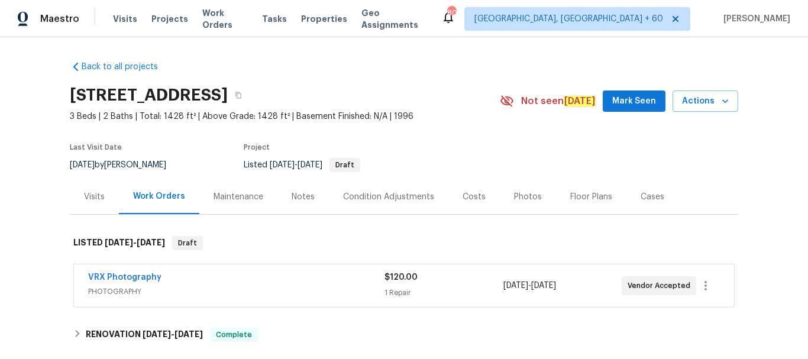
click at [103, 198] on div "Visits" at bounding box center [94, 196] width 49 height 35
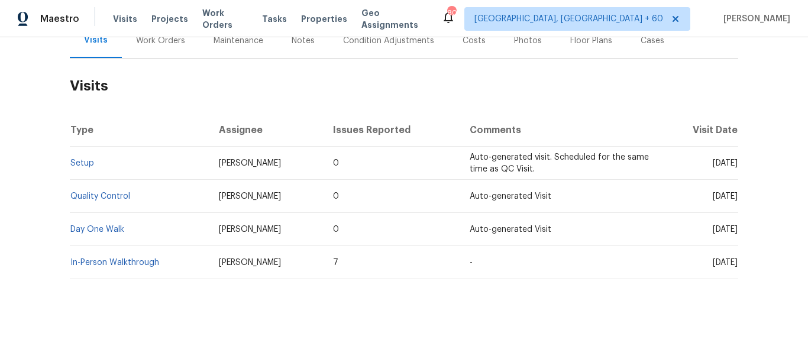
scroll to position [166, 0]
click at [83, 150] on td "Setup" at bounding box center [140, 162] width 140 height 33
click at [83, 159] on link "Setup" at bounding box center [82, 163] width 24 height 8
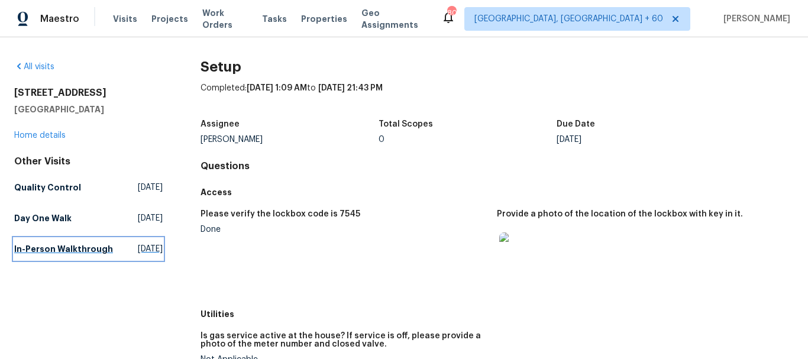
click at [43, 255] on h5 "In-Person Walkthrough" at bounding box center [63, 249] width 99 height 12
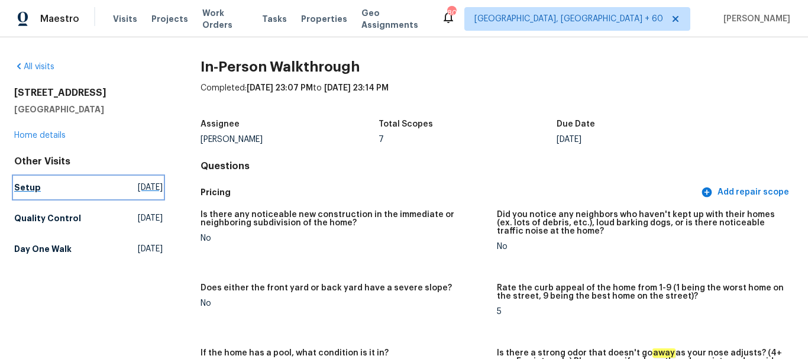
click at [32, 184] on h5 "Setup" at bounding box center [27, 188] width 27 height 12
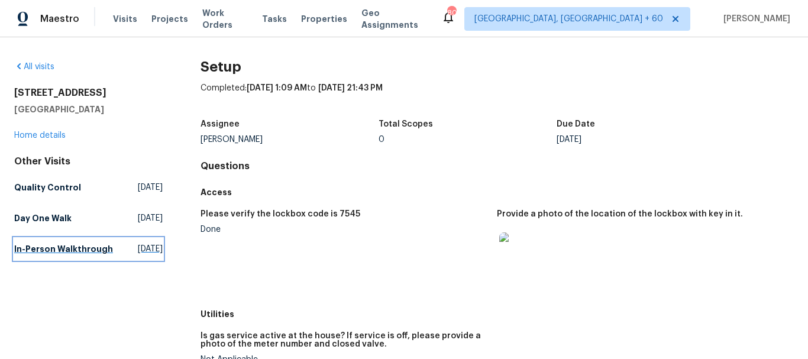
click at [52, 255] on h5 "In-Person Walkthrough" at bounding box center [63, 249] width 99 height 12
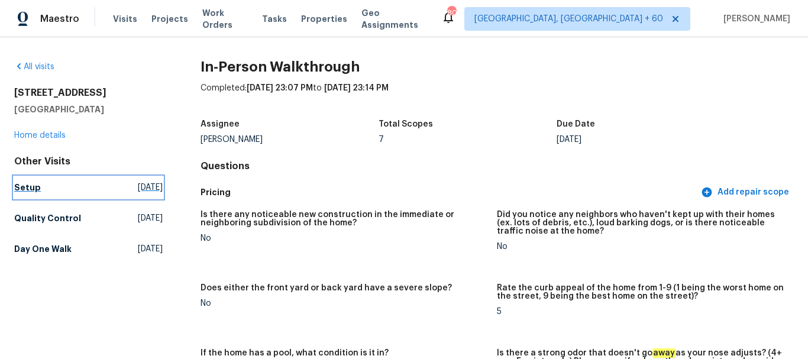
click at [27, 185] on h5 "Setup" at bounding box center [27, 188] width 27 height 12
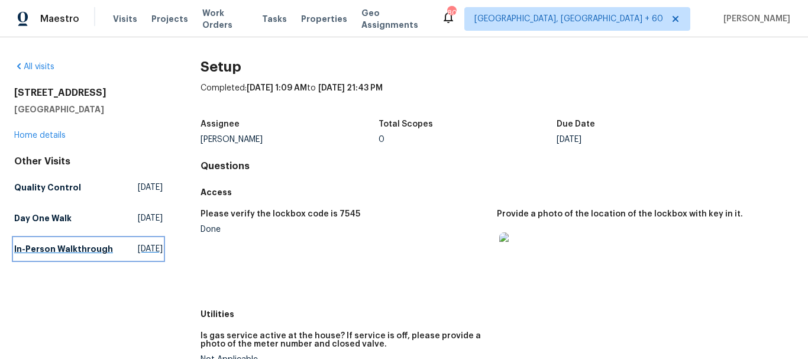
click at [66, 255] on h5 "In-Person Walkthrough" at bounding box center [63, 249] width 99 height 12
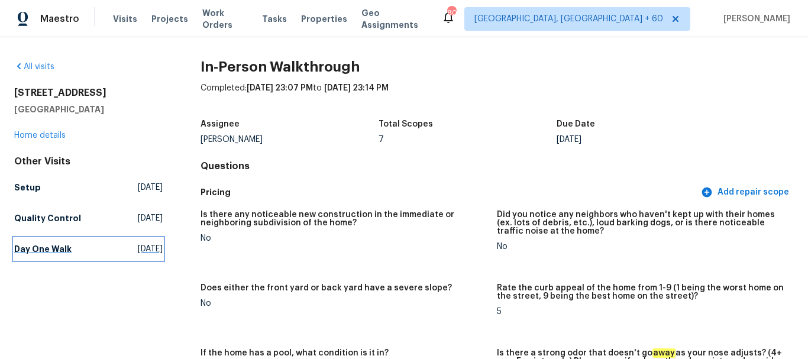
click at [35, 248] on h5 "Day One Walk" at bounding box center [42, 249] width 57 height 12
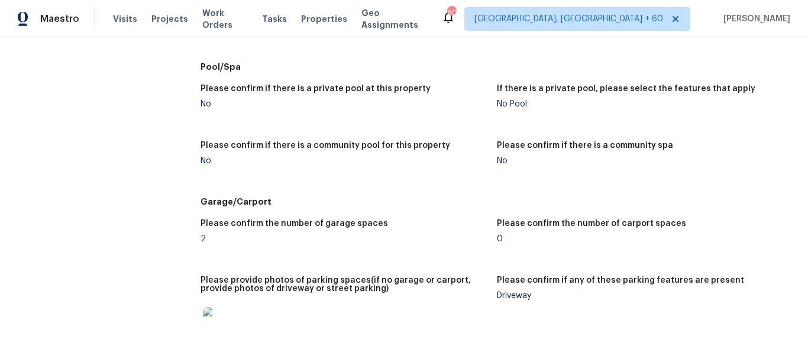
scroll to position [1570, 0]
